Goal: Task Accomplishment & Management: Use online tool/utility

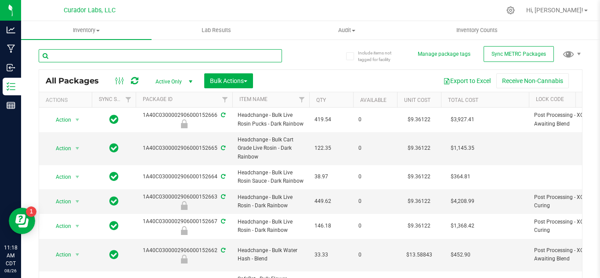
drag, startPoint x: 0, startPoint y: 0, endPoint x: 111, endPoint y: 57, distance: 124.6
click at [111, 57] on input "text" at bounding box center [160, 55] width 243 height 13
click at [62, 54] on input "text" at bounding box center [160, 55] width 243 height 13
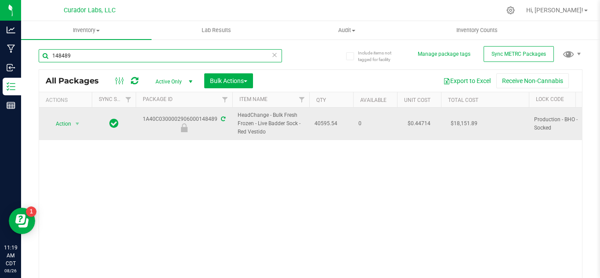
type input "148489"
drag, startPoint x: 268, startPoint y: 129, endPoint x: 233, endPoint y: 124, distance: 34.7
click at [233, 124] on td "HeadChange - Bulk Fresh Frozen - Live Badder Sock - Red Vestido" at bounding box center [270, 124] width 77 height 32
copy span "HeadChange - Bulk Fresh Frozen - Live Badder Sock - Red Vestido"
click at [74, 120] on span "select" at bounding box center [77, 123] width 7 height 7
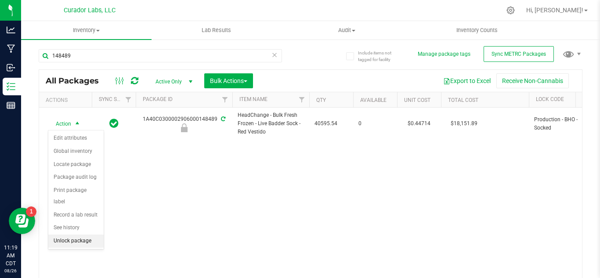
click at [92, 234] on li "Unlock package" at bounding box center [75, 240] width 55 height 13
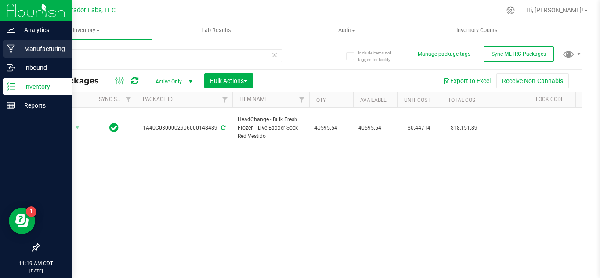
drag, startPoint x: 26, startPoint y: 48, endPoint x: 12, endPoint y: 46, distance: 14.2
click at [12, 46] on icon at bounding box center [11, 48] width 8 height 9
click at [57, 48] on p "Manufacturing" at bounding box center [41, 48] width 53 height 11
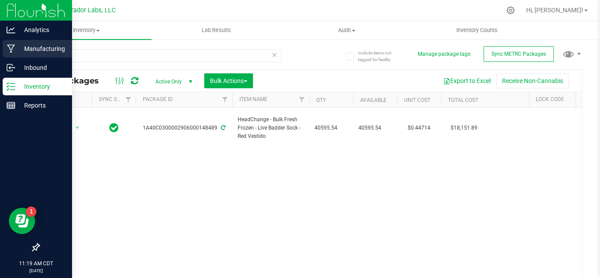
click at [14, 48] on icon at bounding box center [11, 48] width 8 height 9
click at [27, 51] on p "Manufacturing" at bounding box center [41, 48] width 53 height 11
click at [26, 43] on div "Manufacturing" at bounding box center [37, 49] width 69 height 18
click at [31, 47] on p "Manufacturing" at bounding box center [41, 48] width 53 height 11
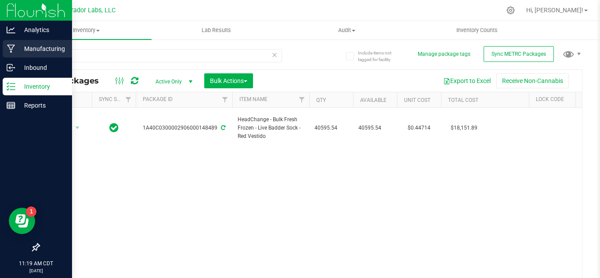
click at [31, 47] on p "Manufacturing" at bounding box center [41, 48] width 53 height 11
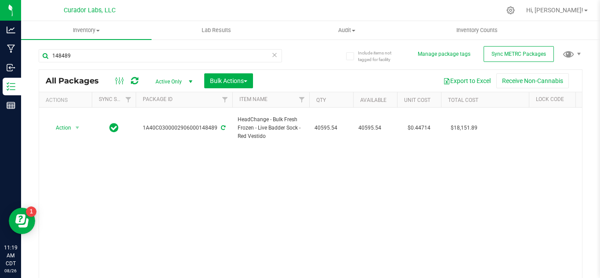
click at [241, 208] on div "Action Action Adjust qty Create package Edit attributes Global inventory Locate…" at bounding box center [310, 195] width 542 height 175
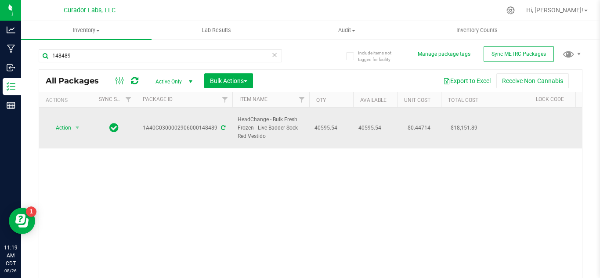
drag, startPoint x: 271, startPoint y: 130, endPoint x: 230, endPoint y: 119, distance: 42.6
copy tr "HeadChange - Bulk Fresh Frozen - Live Badder Sock - Red Vestido"
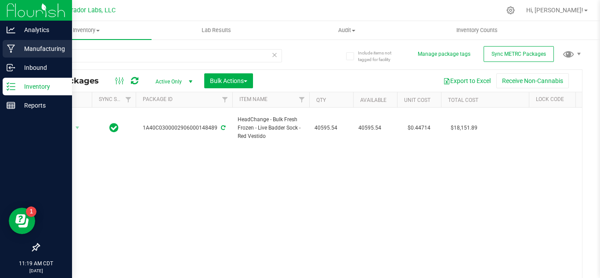
click at [50, 46] on p "Manufacturing" at bounding box center [41, 48] width 53 height 11
click at [43, 47] on p "Manufacturing" at bounding box center [41, 48] width 53 height 11
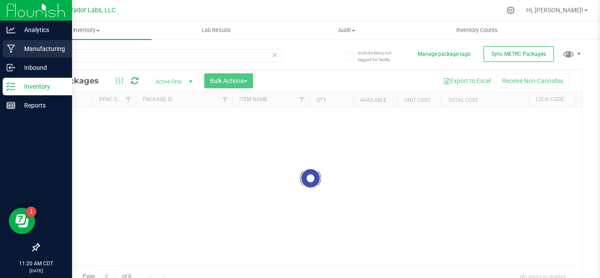
click at [24, 47] on p "Manufacturing" at bounding box center [41, 48] width 53 height 11
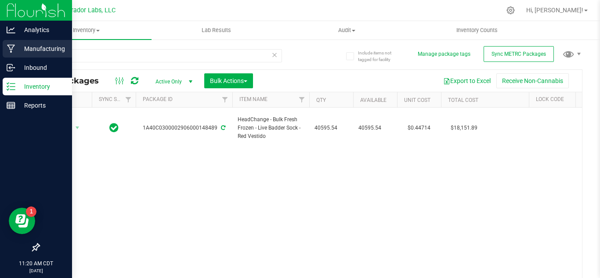
click at [22, 50] on p "Manufacturing" at bounding box center [41, 48] width 53 height 11
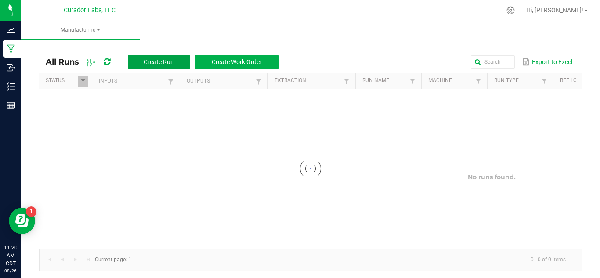
click at [171, 62] on span "Create Run" at bounding box center [159, 61] width 30 height 7
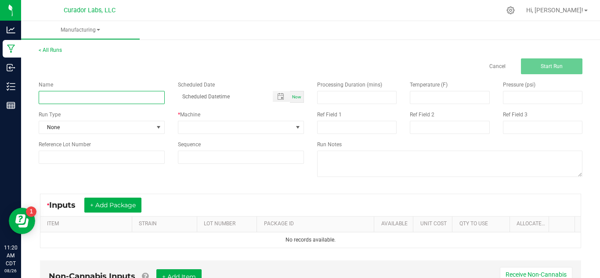
click at [115, 99] on input at bounding box center [102, 97] width 126 height 13
click at [141, 99] on input "HeadChange - Bananconda - Live HTE" at bounding box center [102, 97] width 126 height 13
click at [104, 94] on input "HeadChange - Bananconda - Live Badder" at bounding box center [102, 97] width 126 height 13
type input "HeadChange - Red Vestido Live Badder"
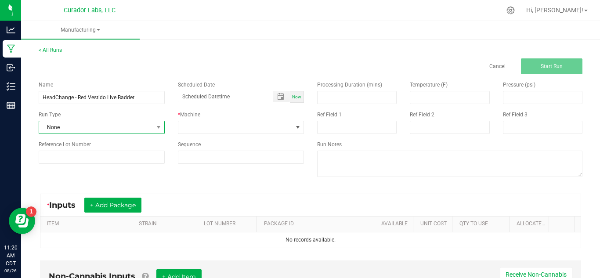
click at [157, 132] on span at bounding box center [158, 127] width 11 height 12
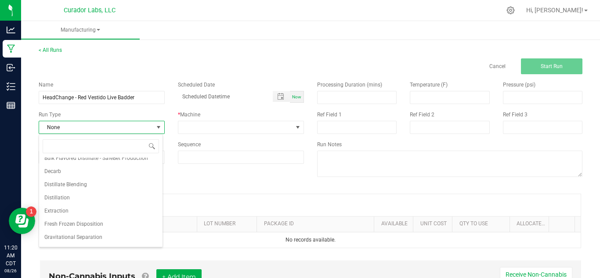
scroll to position [165, 0]
click at [59, 213] on span "Extraction" at bounding box center [56, 210] width 24 height 9
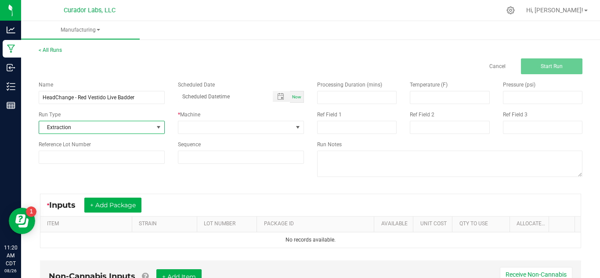
click at [293, 97] on span "Now" at bounding box center [296, 96] width 9 height 5
type input "[DATE] 11:20 AM"
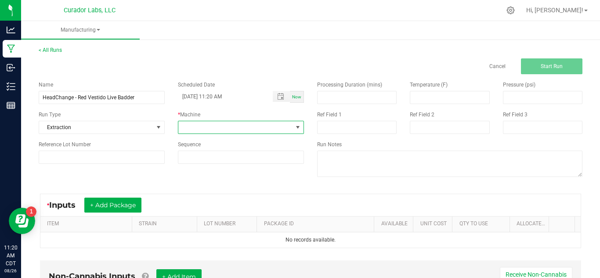
click at [297, 124] on span at bounding box center [297, 127] width 7 height 7
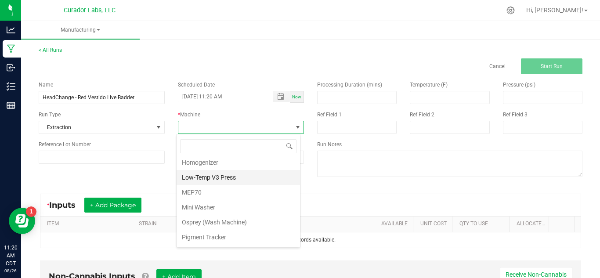
scroll to position [224, 0]
click at [205, 187] on li "MEP70" at bounding box center [237, 191] width 123 height 15
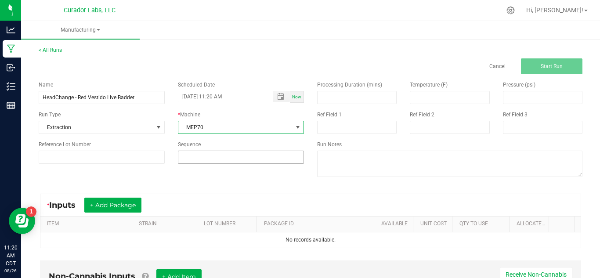
click at [210, 159] on input at bounding box center [240, 157] width 125 height 12
type input "3"
click at [110, 202] on button "+ Add Package" at bounding box center [112, 205] width 57 height 15
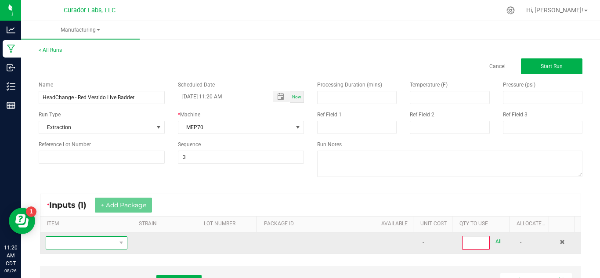
click at [106, 239] on span "NO DATA FOUND" at bounding box center [81, 243] width 70 height 12
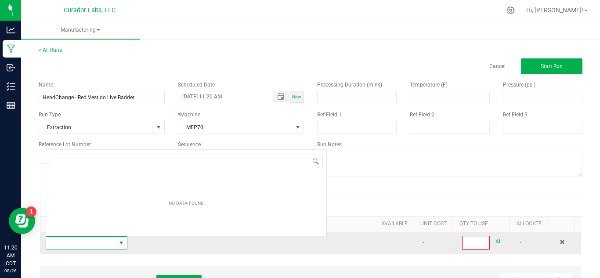
scroll to position [13, 79]
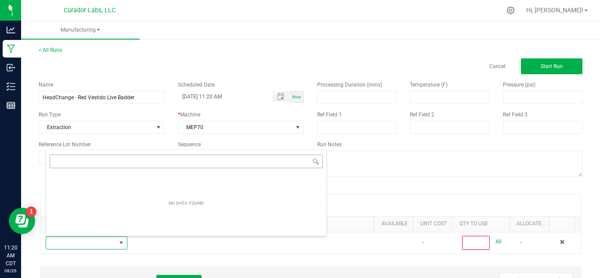
click at [109, 162] on div "NO DATA FOUND" at bounding box center [186, 192] width 281 height 87
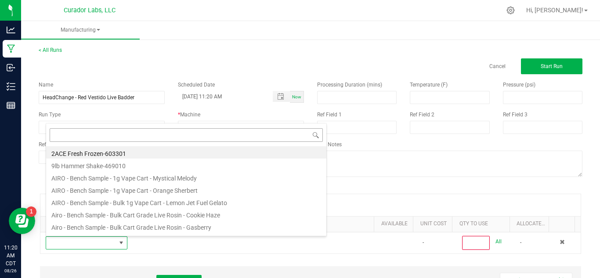
type input "HeadChange - Bulk Fresh Frozen - Live Badder Sock - Red Vestido"
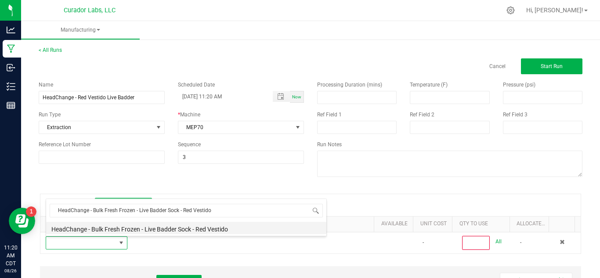
click at [215, 231] on li "HeadChange - Bulk Fresh Frozen - Live Badder Sock - Red Vestido" at bounding box center [186, 228] width 280 height 12
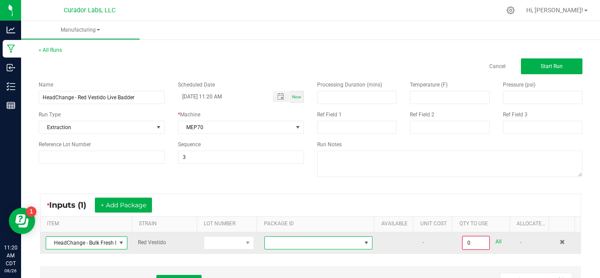
click at [363, 244] on span at bounding box center [366, 242] width 7 height 7
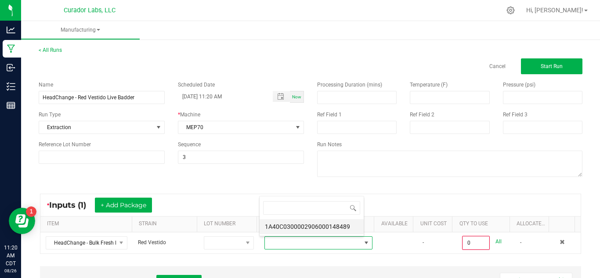
click at [344, 226] on li "1A40C0300002906000148489" at bounding box center [311, 226] width 104 height 15
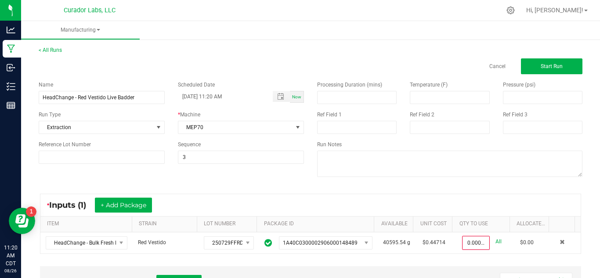
click at [509, 225] on th "Allocated Cost" at bounding box center [528, 224] width 39 height 16
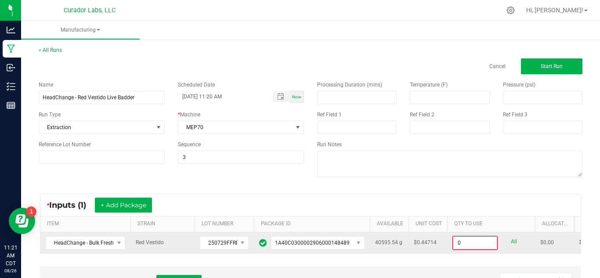
click at [470, 242] on input "0" at bounding box center [474, 243] width 43 height 12
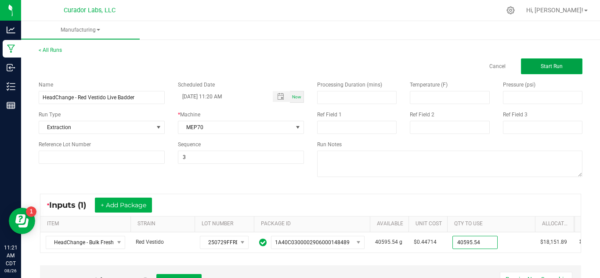
type input "40595.5400 g"
click at [563, 68] on button "Start Run" at bounding box center [551, 66] width 61 height 16
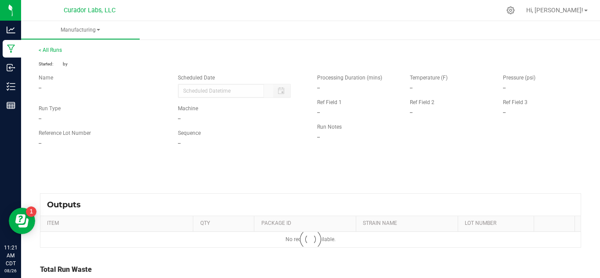
type input "[DATE] 11:20 AM"
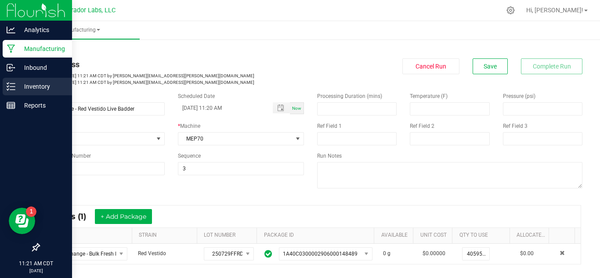
click at [32, 80] on div "Inventory" at bounding box center [37, 87] width 69 height 18
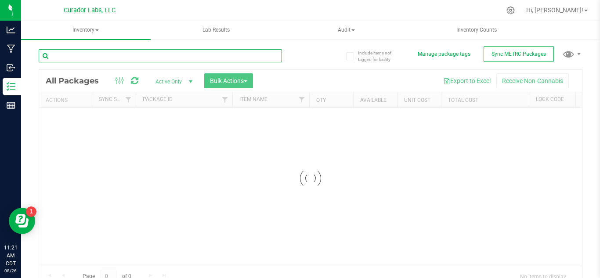
click at [101, 57] on input "text" at bounding box center [160, 55] width 243 height 13
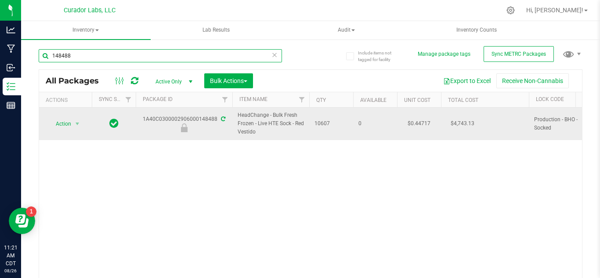
type input "148488"
drag, startPoint x: 267, startPoint y: 132, endPoint x: 231, endPoint y: 119, distance: 38.6
copy tr "HeadChange - Bulk Fresh Frozen - Live HTE Sock - Red Vestido"
click at [64, 119] on span "Action" at bounding box center [60, 124] width 24 height 12
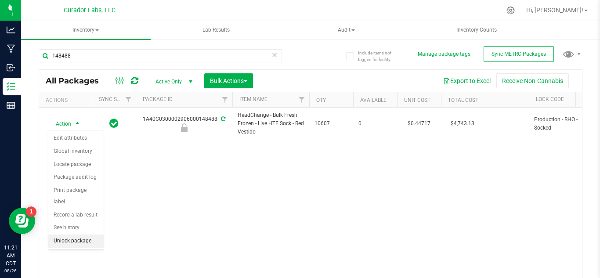
click at [74, 234] on li "Unlock package" at bounding box center [75, 240] width 55 height 13
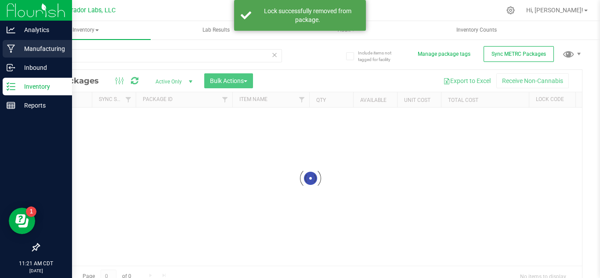
click at [31, 44] on p "Manufacturing" at bounding box center [41, 48] width 53 height 11
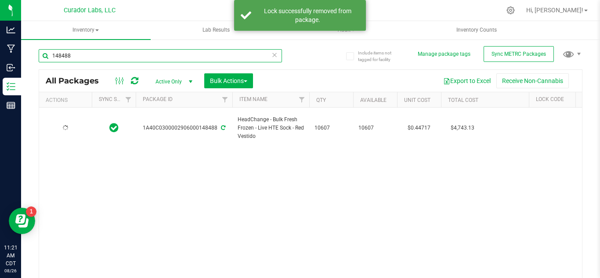
click at [108, 57] on input "148488" at bounding box center [160, 55] width 243 height 13
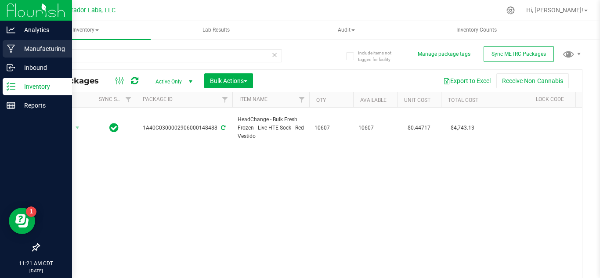
click at [29, 47] on p "Manufacturing" at bounding box center [41, 48] width 53 height 11
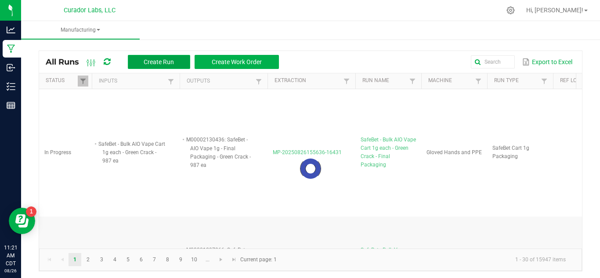
click at [150, 57] on button "Create Run" at bounding box center [159, 62] width 62 height 14
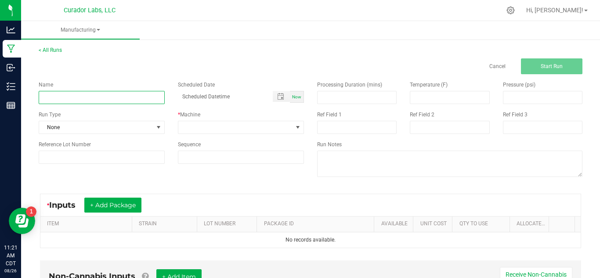
click at [111, 96] on input at bounding box center [102, 97] width 126 height 13
click at [107, 99] on input "HeadChange - Bananconda - Live HTE" at bounding box center [102, 97] width 126 height 13
type input "HeadChange - Red Vestido - Live HTE"
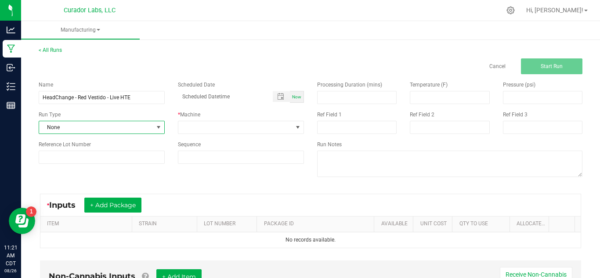
click at [157, 126] on span at bounding box center [158, 127] width 7 height 7
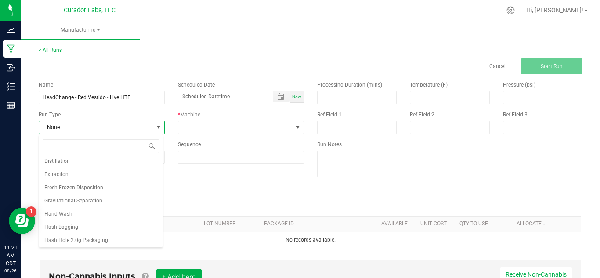
scroll to position [201, 0]
click at [60, 173] on span "Extraction" at bounding box center [56, 173] width 24 height 9
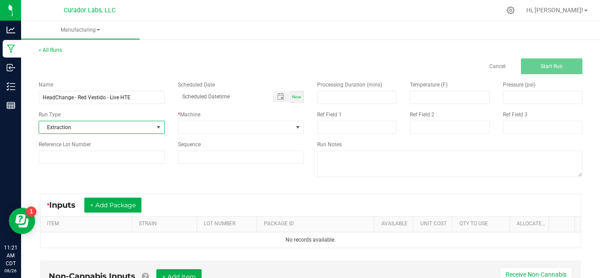
click at [296, 94] on span "Now" at bounding box center [296, 96] width 9 height 5
type input "[DATE] 11:21 AM"
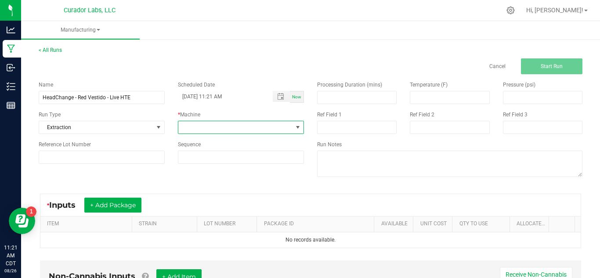
click at [295, 130] on span at bounding box center [297, 127] width 7 height 7
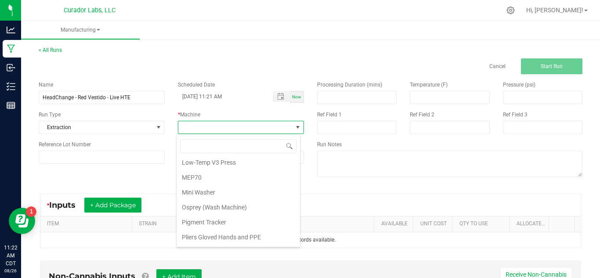
scroll to position [238, 0]
click at [193, 178] on li "MEP70" at bounding box center [237, 176] width 123 height 15
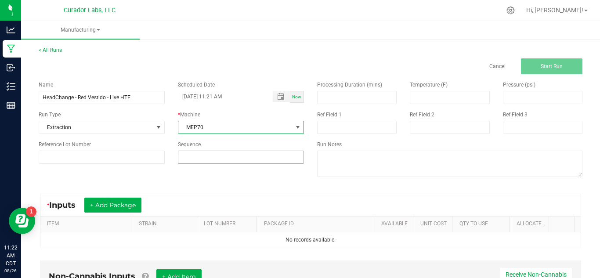
click at [197, 154] on input at bounding box center [240, 157] width 125 height 12
type input "3"
click at [125, 198] on button "+ Add Package" at bounding box center [112, 205] width 57 height 15
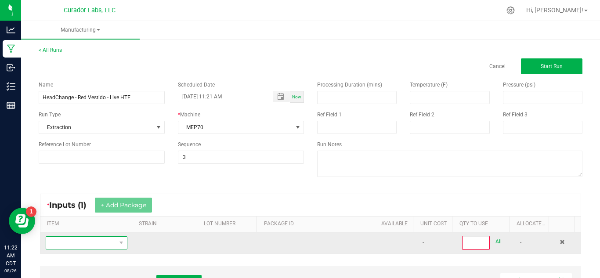
click at [99, 244] on span "NO DATA FOUND" at bounding box center [81, 243] width 70 height 12
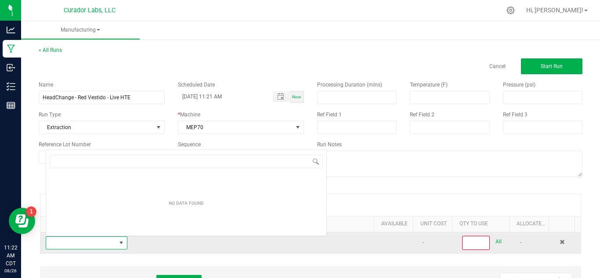
scroll to position [13, 79]
click at [99, 244] on span at bounding box center [81, 243] width 70 height 12
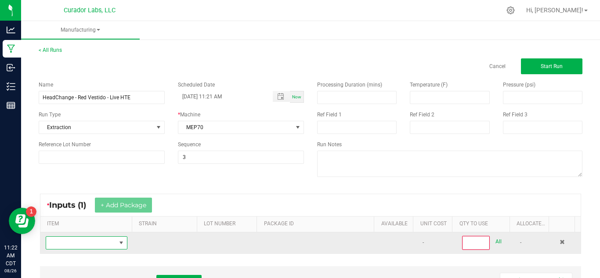
drag, startPoint x: 99, startPoint y: 244, endPoint x: 69, endPoint y: 246, distance: 29.9
click at [69, 246] on span "NO DATA FOUND" at bounding box center [81, 243] width 70 height 12
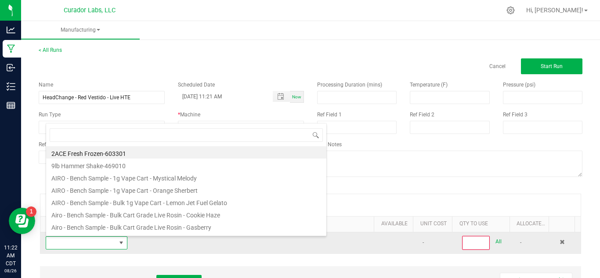
type input "HeadChange - Bulk Fresh Frozen - Live HTE Sock - Red Vestido"
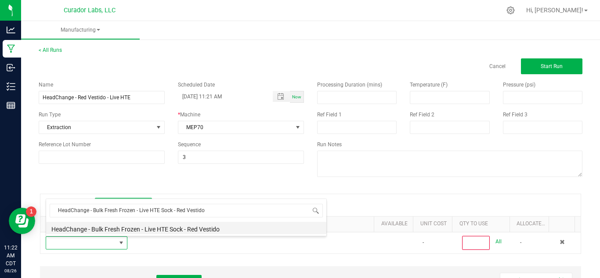
click at [248, 230] on li "HeadChange - Bulk Fresh Frozen - Live HTE Sock - Red Vestido" at bounding box center [186, 228] width 280 height 12
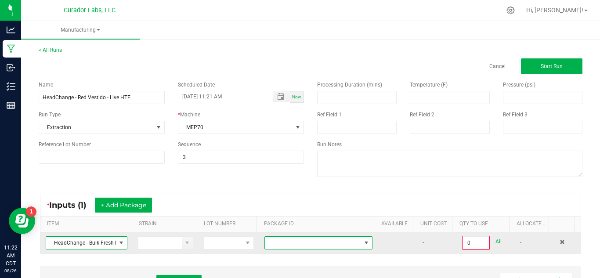
click at [363, 244] on span at bounding box center [366, 242] width 7 height 7
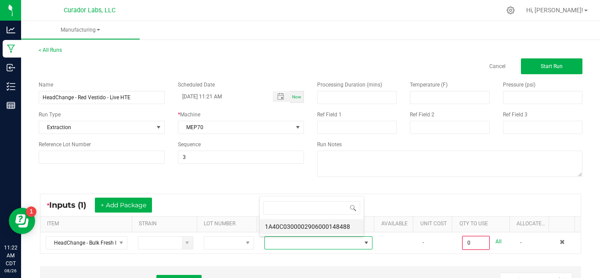
click at [327, 227] on li "1A40C0300002906000148488" at bounding box center [311, 226] width 104 height 15
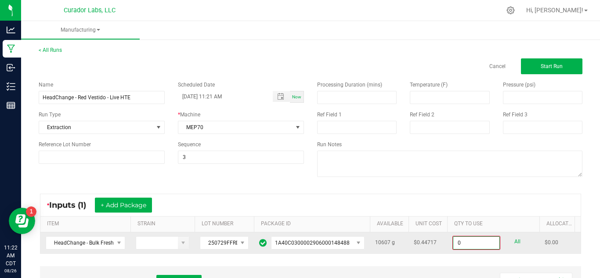
click at [465, 245] on input "0" at bounding box center [476, 243] width 46 height 12
type input "10607.0000 g"
click at [501, 239] on div "10607.0000 g" at bounding box center [493, 242] width 82 height 13
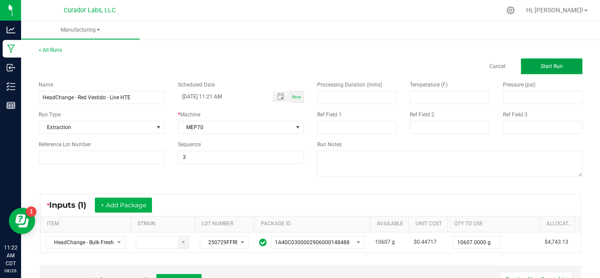
click at [544, 62] on button "Start Run" at bounding box center [551, 66] width 61 height 16
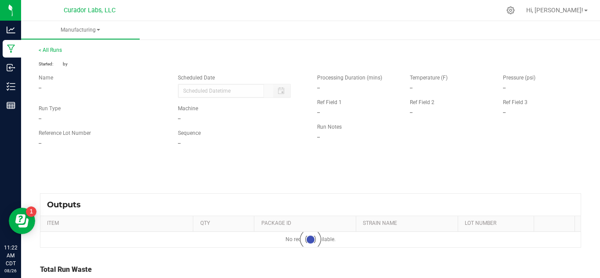
type input "[DATE] 11:21 AM"
